Goal: Check status: Verify the current state of an ongoing process or item

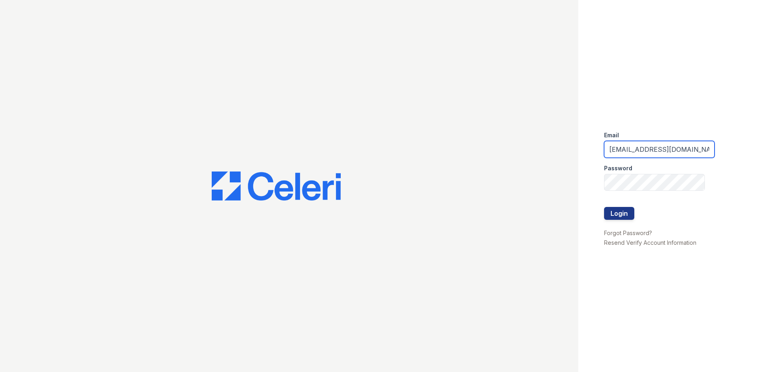
click at [698, 146] on input "ArriveatTheRetreat@trinity-pm.com" at bounding box center [659, 149] width 110 height 17
type input "Arrivelaurielane@trinity-pm.com"
click at [609, 209] on button "Login" at bounding box center [619, 213] width 30 height 13
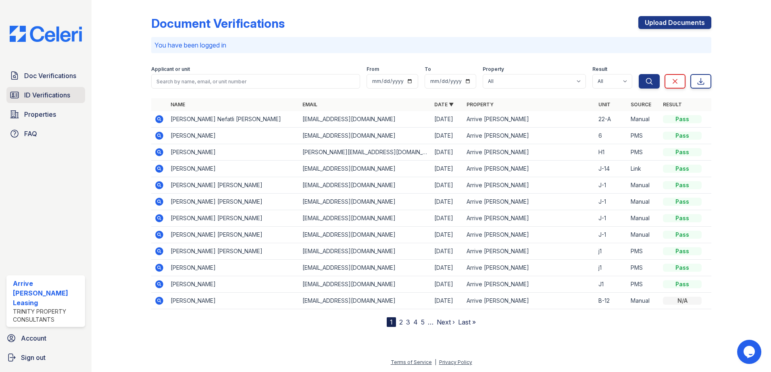
click at [27, 96] on span "ID Verifications" at bounding box center [47, 95] width 46 height 10
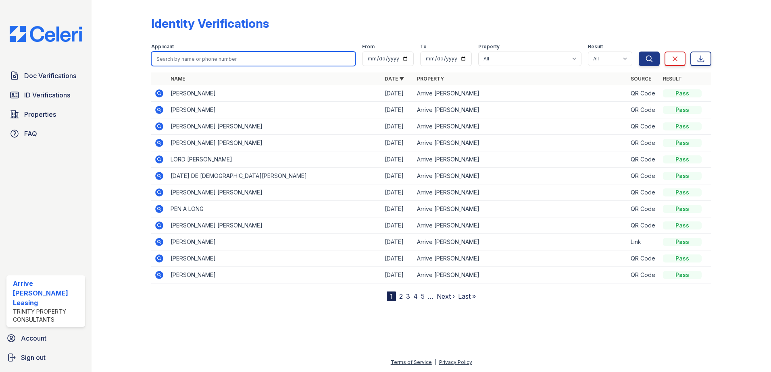
click at [189, 58] on input "search" at bounding box center [253, 59] width 204 height 15
type input "claire"
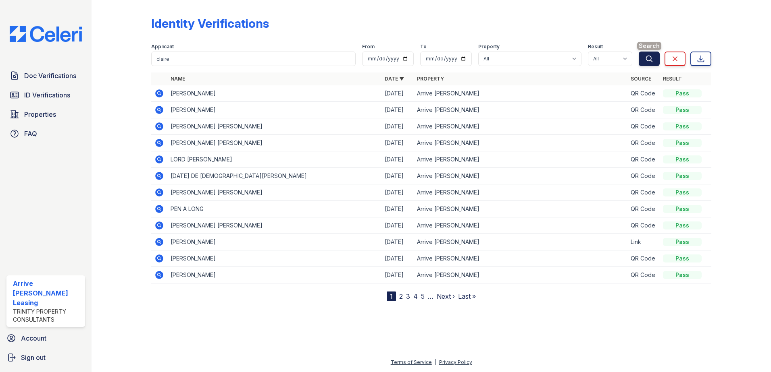
click at [650, 57] on icon "submit" at bounding box center [649, 59] width 8 height 8
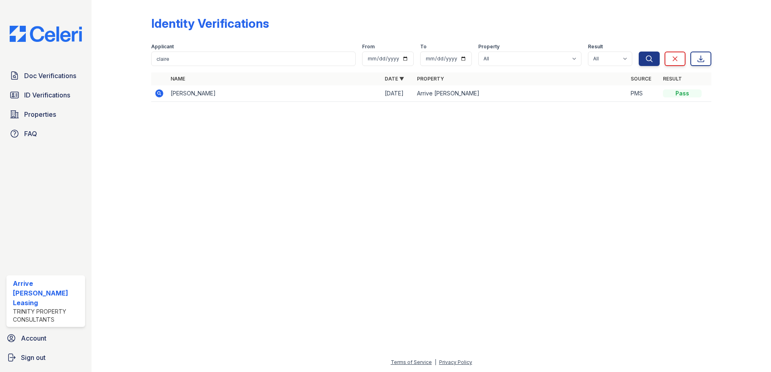
click at [176, 97] on td "Claire Handville" at bounding box center [274, 93] width 214 height 17
click at [162, 93] on icon at bounding box center [159, 93] width 8 height 8
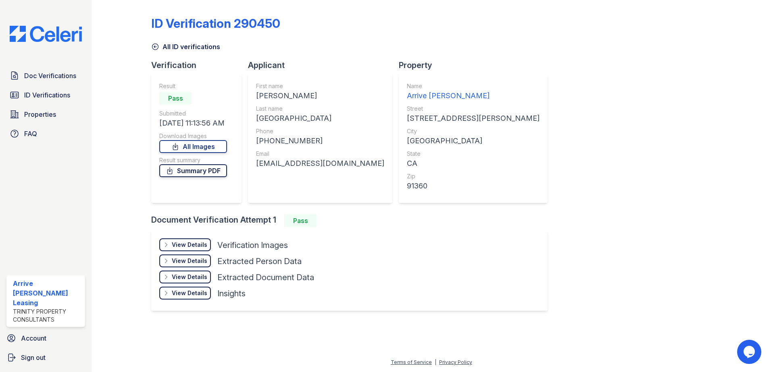
click at [199, 172] on link "Summary PDF" at bounding box center [193, 170] width 68 height 13
